Goal: Task Accomplishment & Management: Use online tool/utility

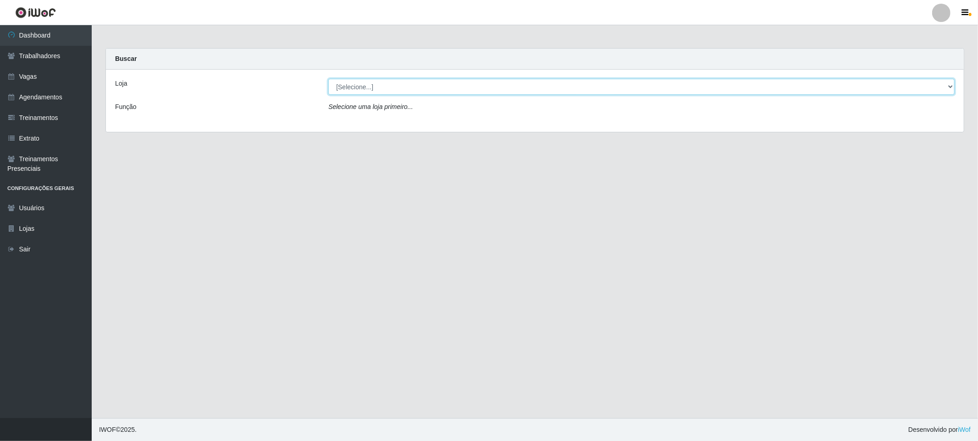
click at [453, 94] on select "[Selecione...] The Pow Pizzaria Delivery - [GEOGRAPHIC_DATA]" at bounding box center [641, 87] width 626 height 16
select select "322"
click at [328, 79] on select "[Selecione...] The Pow Pizzaria Delivery - [GEOGRAPHIC_DATA]" at bounding box center [641, 87] width 626 height 16
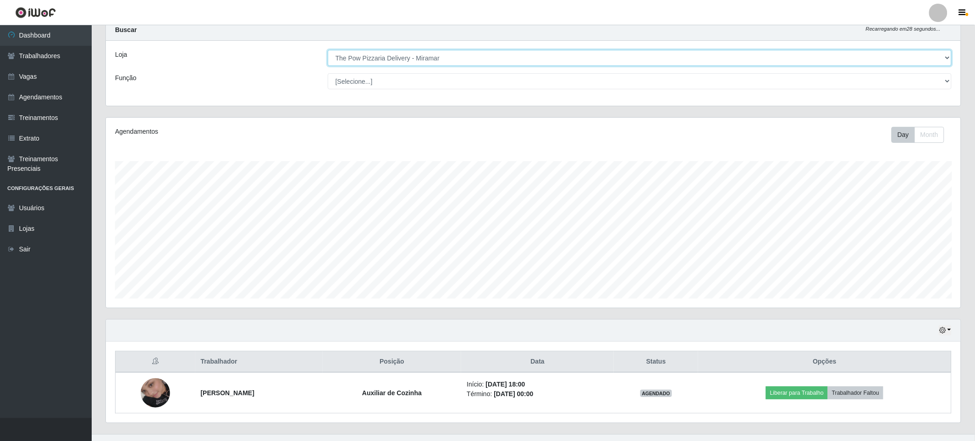
scroll to position [44, 0]
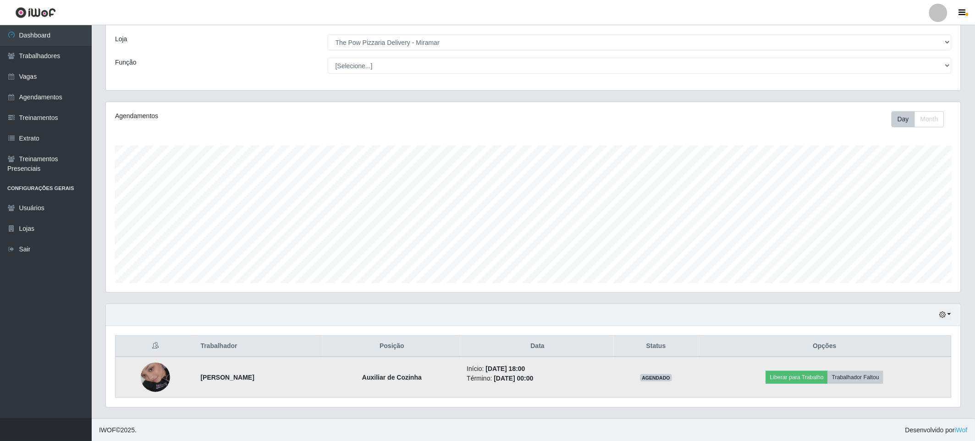
click at [160, 378] on img at bounding box center [155, 378] width 29 height 52
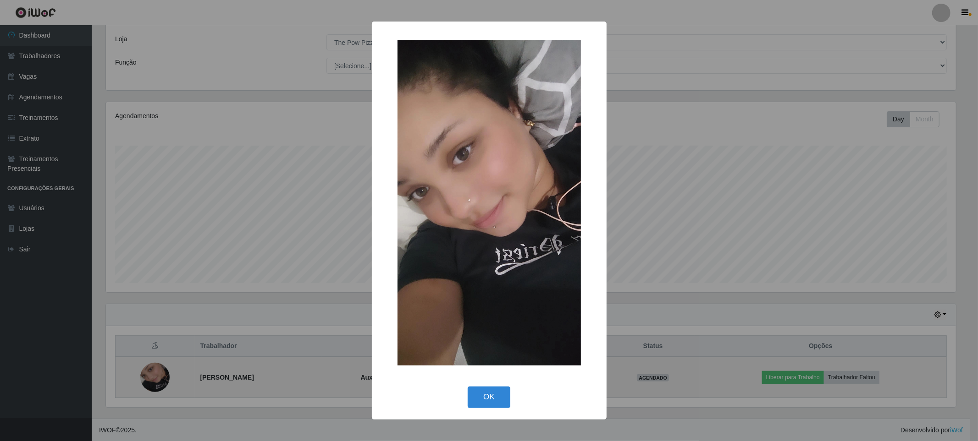
click at [160, 378] on div "× OK Cancel" at bounding box center [489, 220] width 978 height 441
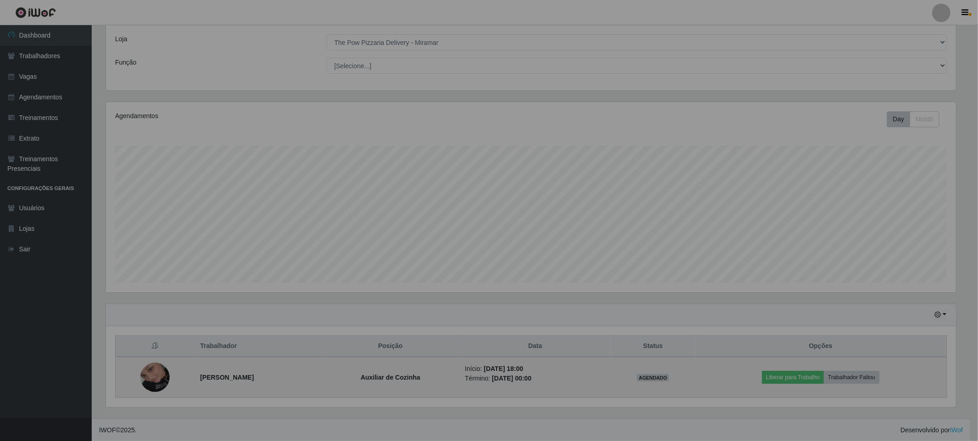
scroll to position [190, 855]
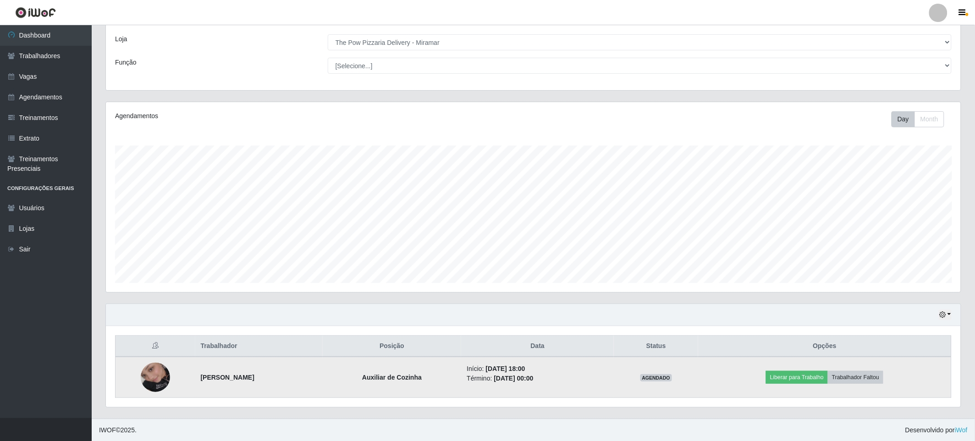
click at [159, 374] on img at bounding box center [155, 378] width 29 height 52
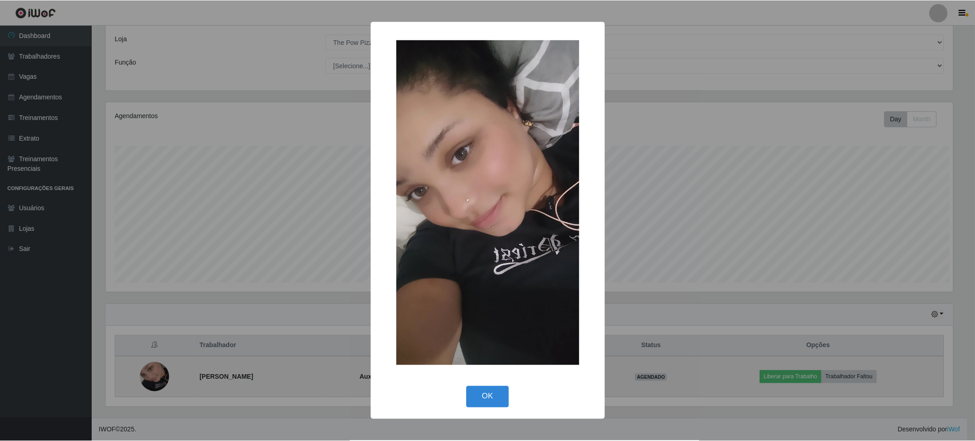
scroll to position [190, 849]
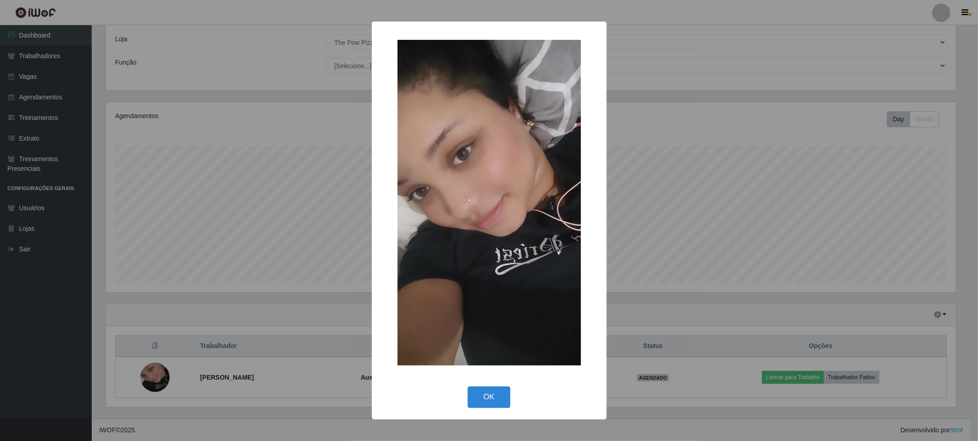
click at [151, 369] on div "× OK Cancel" at bounding box center [489, 220] width 978 height 441
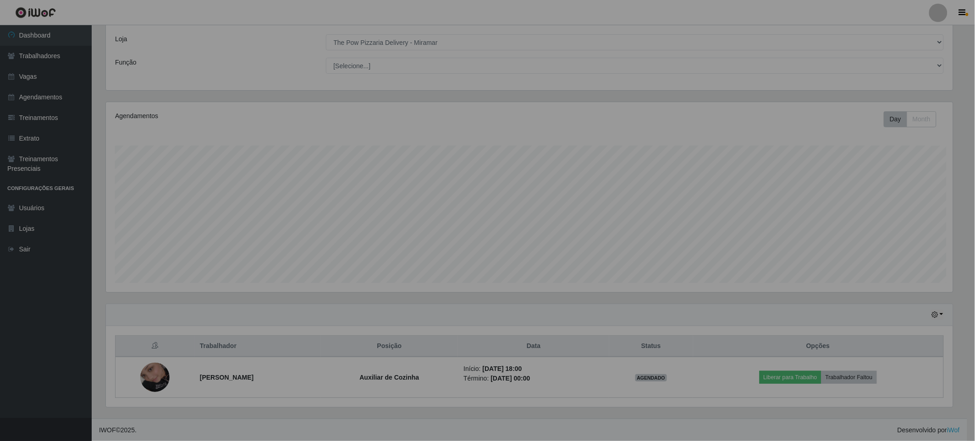
scroll to position [190, 855]
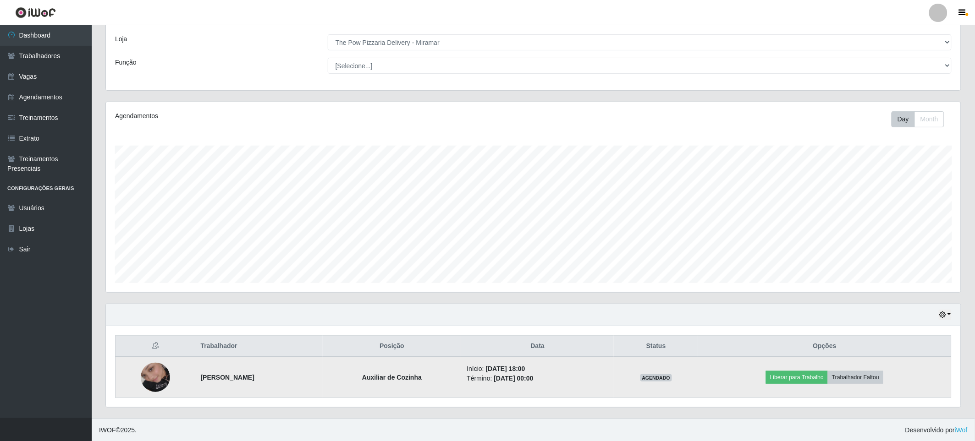
click at [154, 377] on img at bounding box center [155, 378] width 29 height 52
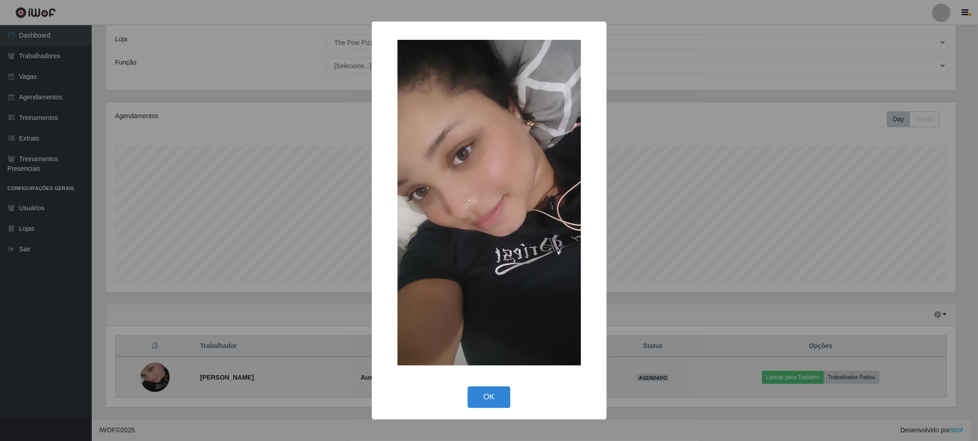
click at [154, 377] on div "× OK Cancel" at bounding box center [489, 220] width 978 height 441
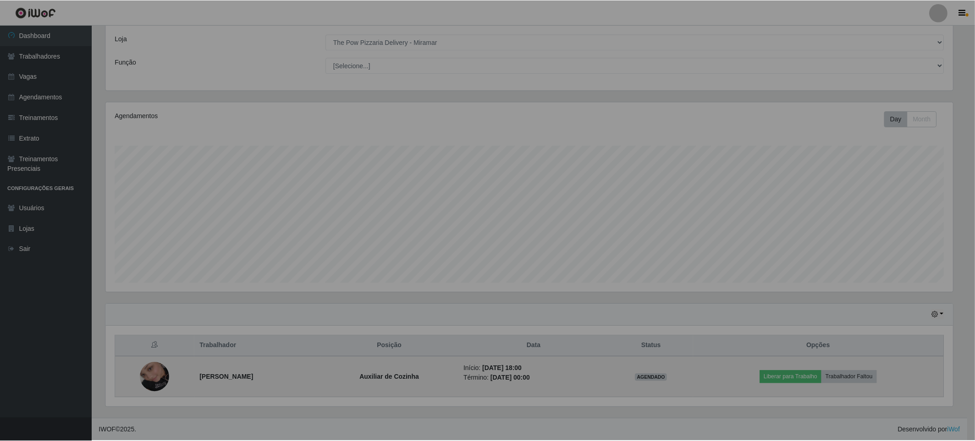
scroll to position [190, 855]
